Goal: Transaction & Acquisition: Purchase product/service

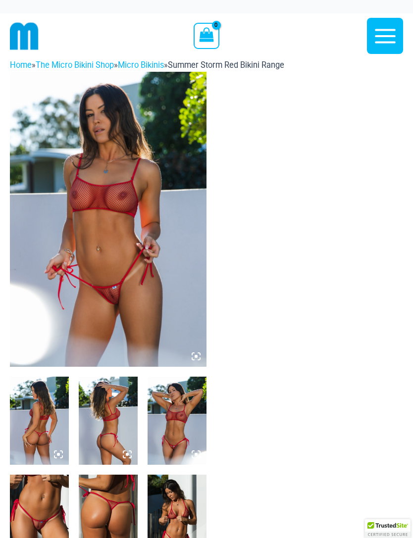
click at [159, 231] on img at bounding box center [108, 219] width 196 height 295
click at [135, 265] on img at bounding box center [108, 219] width 196 height 295
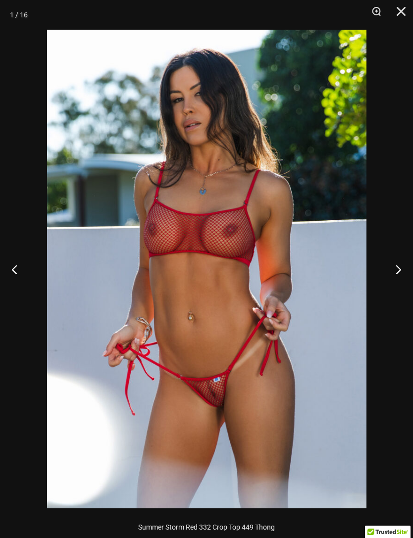
click at [398, 269] on button "Next" at bounding box center [394, 268] width 37 height 49
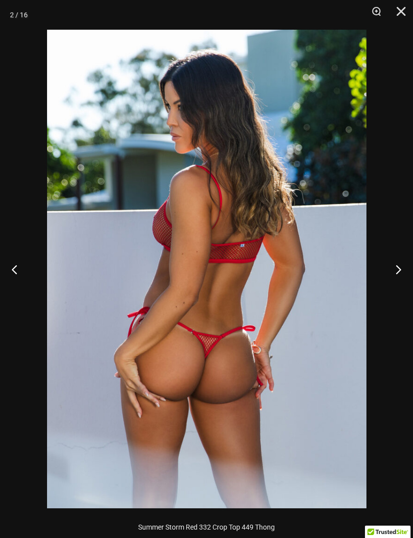
click at [396, 264] on button "Next" at bounding box center [394, 268] width 37 height 49
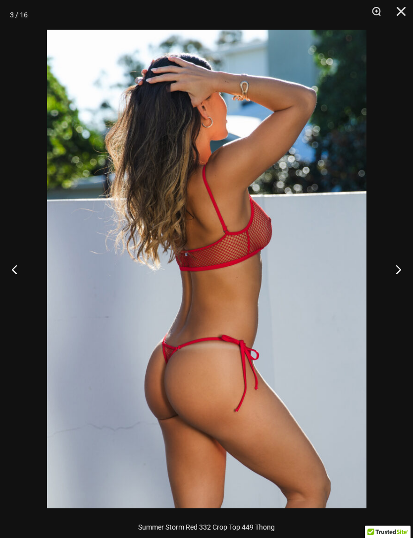
click at [398, 270] on button "Next" at bounding box center [394, 268] width 37 height 49
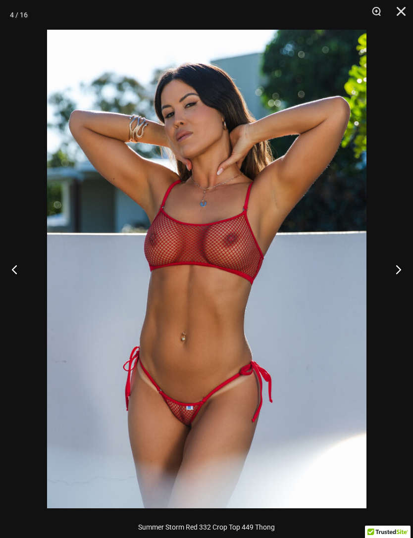
click at [397, 266] on button "Next" at bounding box center [394, 268] width 37 height 49
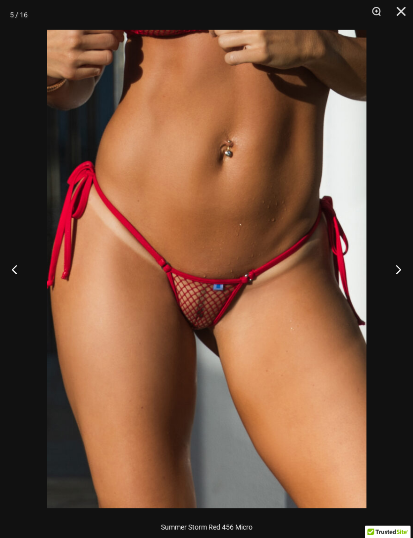
click at [393, 268] on button "Next" at bounding box center [394, 268] width 37 height 49
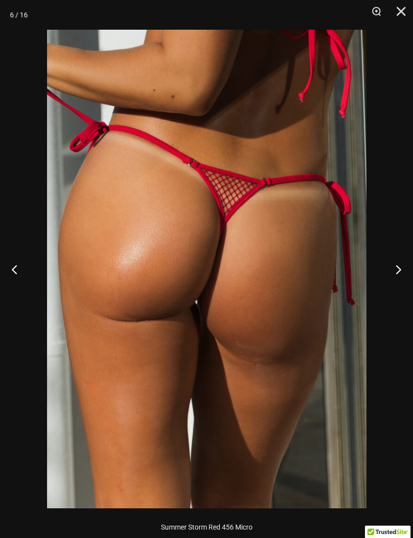
click at [400, 270] on button "Next" at bounding box center [394, 268] width 37 height 49
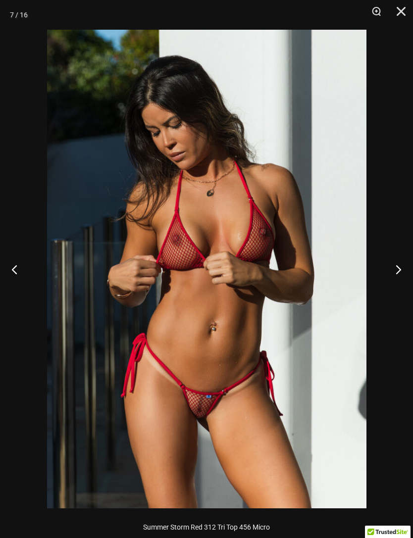
click at [397, 265] on button "Next" at bounding box center [394, 268] width 37 height 49
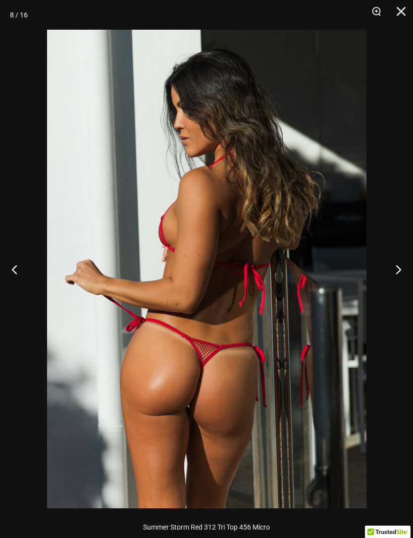
click at [388, 276] on button "Next" at bounding box center [394, 268] width 37 height 49
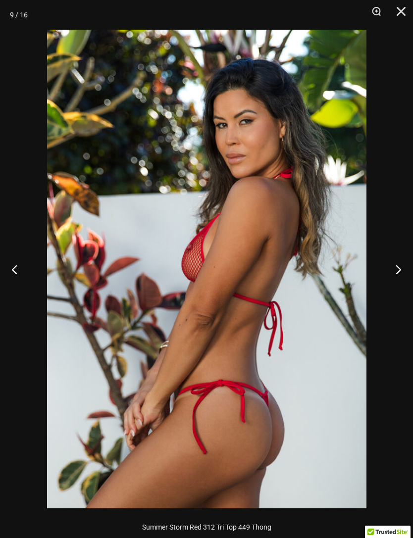
click at [400, 271] on button "Next" at bounding box center [394, 268] width 37 height 49
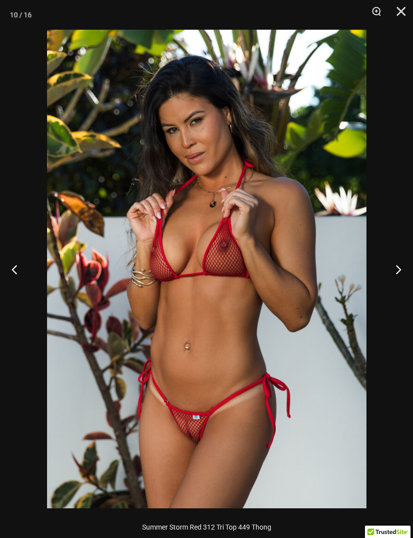
click at [407, 12] on button "Close" at bounding box center [397, 15] width 25 height 30
